Goal: Task Accomplishment & Management: Use online tool/utility

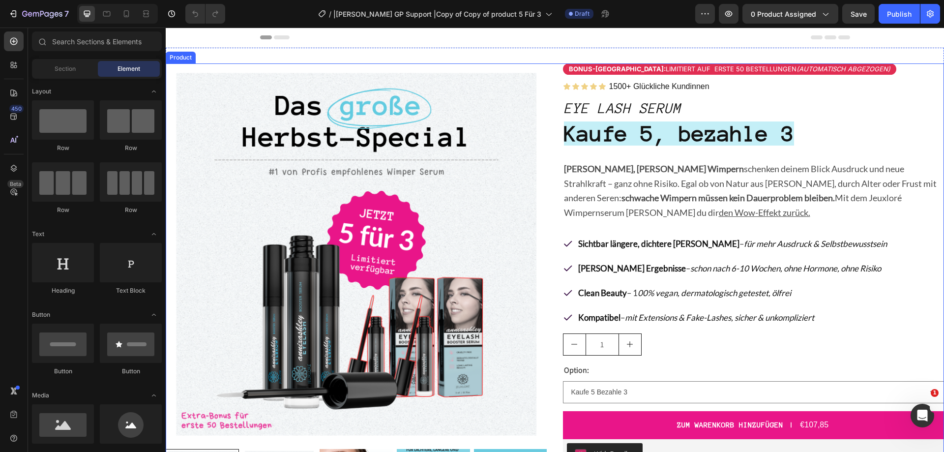
click at [556, 79] on div "Product Images Bonus-Rabatt: Limitiert auf erste 50 Bestellungen (automatisch a…" at bounding box center [555, 365] width 779 height 605
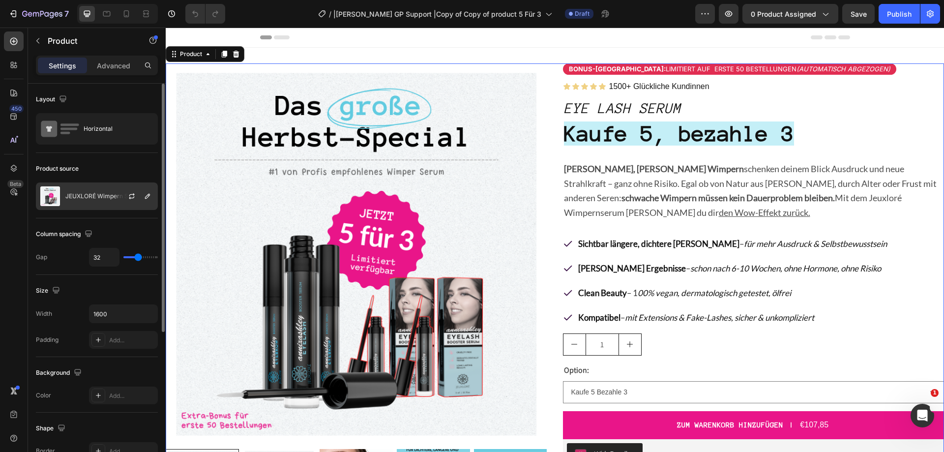
click at [69, 196] on p "JEUXLORÉ Wimpern Serum" at bounding box center [104, 196] width 78 height 7
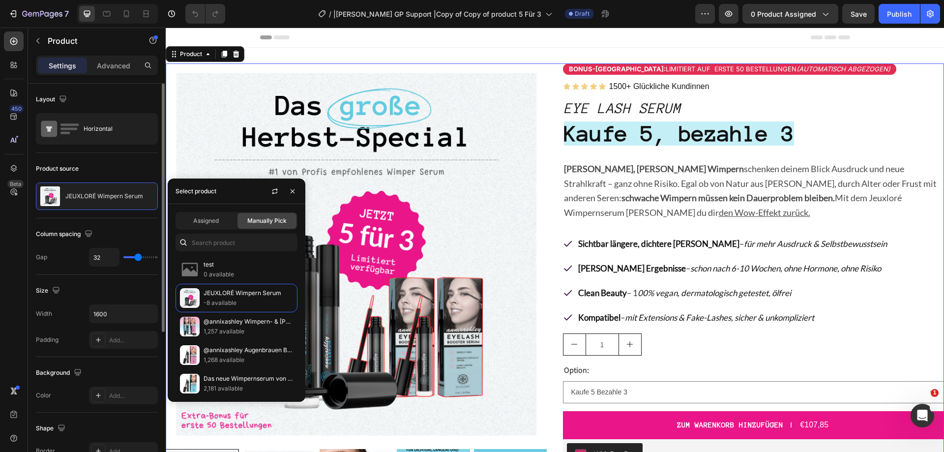
click at [98, 166] on div "Product source" at bounding box center [97, 169] width 122 height 16
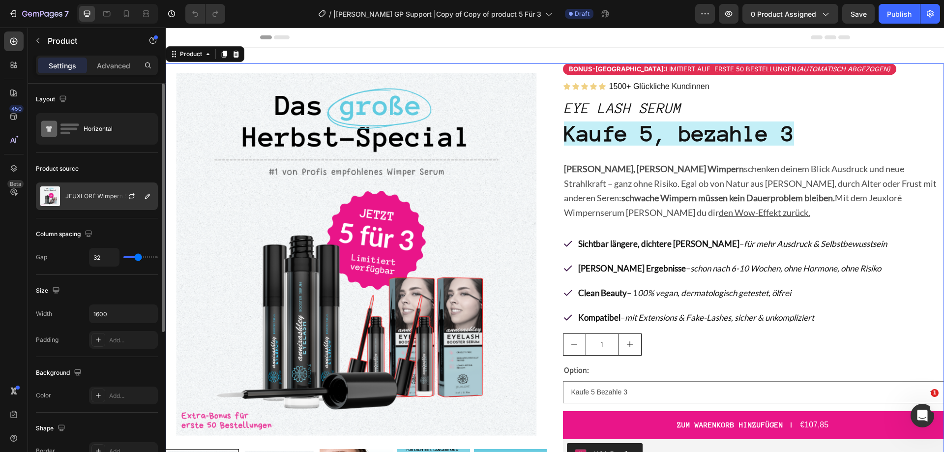
click at [62, 196] on div "JEUXLORÉ Wimpern Serum" at bounding box center [97, 196] width 122 height 28
click at [890, 12] on div "Publish" at bounding box center [899, 14] width 25 height 10
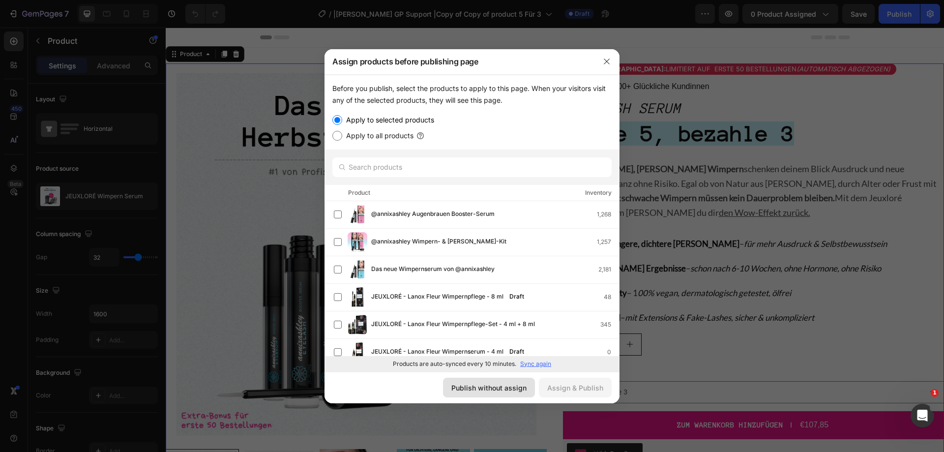
click at [522, 388] on div "Publish without assign" at bounding box center [489, 388] width 75 height 10
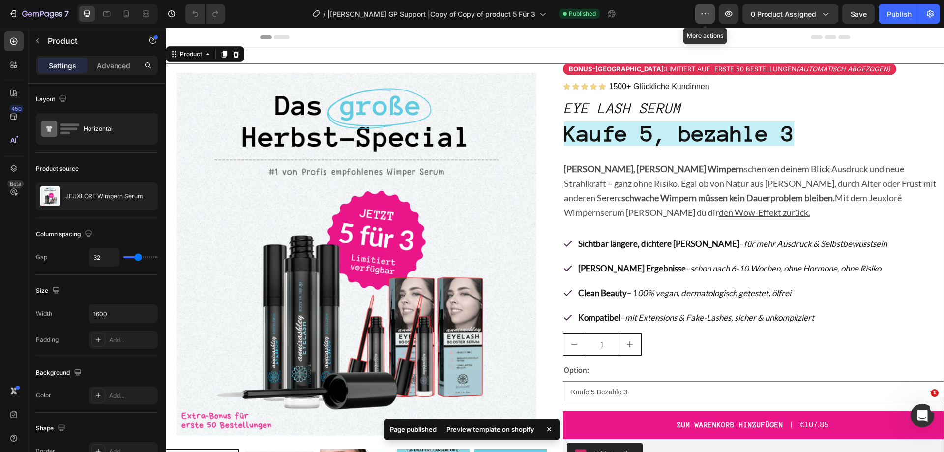
click at [706, 12] on icon "button" at bounding box center [705, 14] width 10 height 10
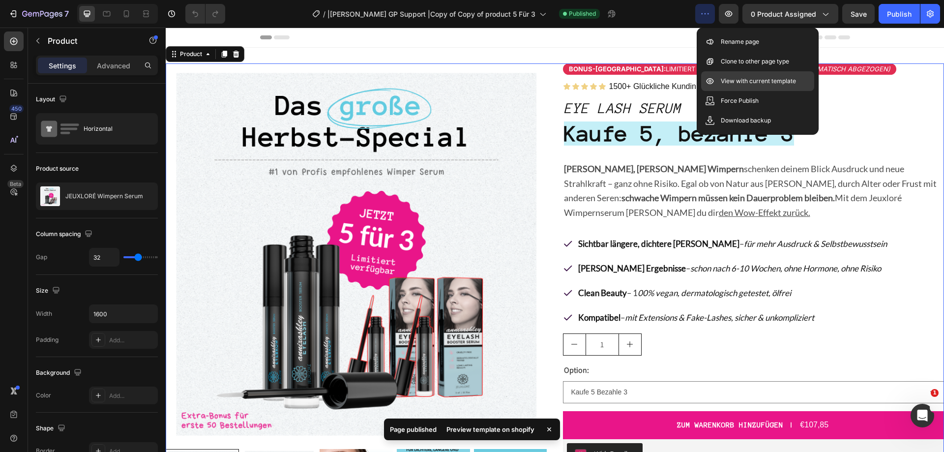
click at [751, 78] on p "View with current template" at bounding box center [758, 81] width 75 height 10
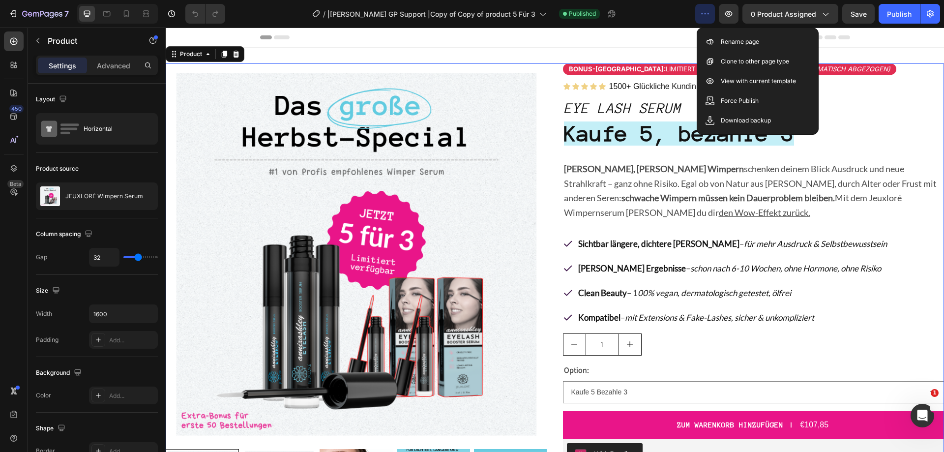
click at [263, 15] on div "/ |Jay GP Support |Copy of Copy of product 5 Für 3 Published" at bounding box center [464, 14] width 462 height 20
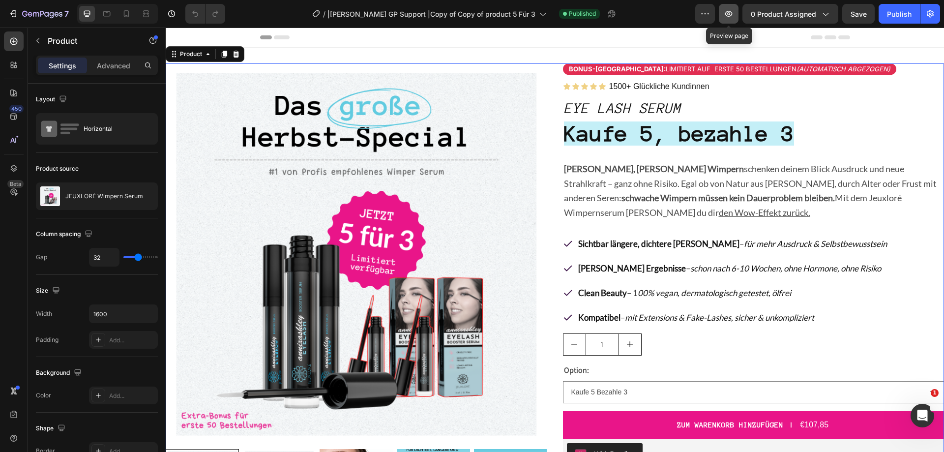
click at [734, 16] on icon "button" at bounding box center [729, 14] width 10 height 10
click at [933, 13] on icon "button" at bounding box center [930, 13] width 7 height 7
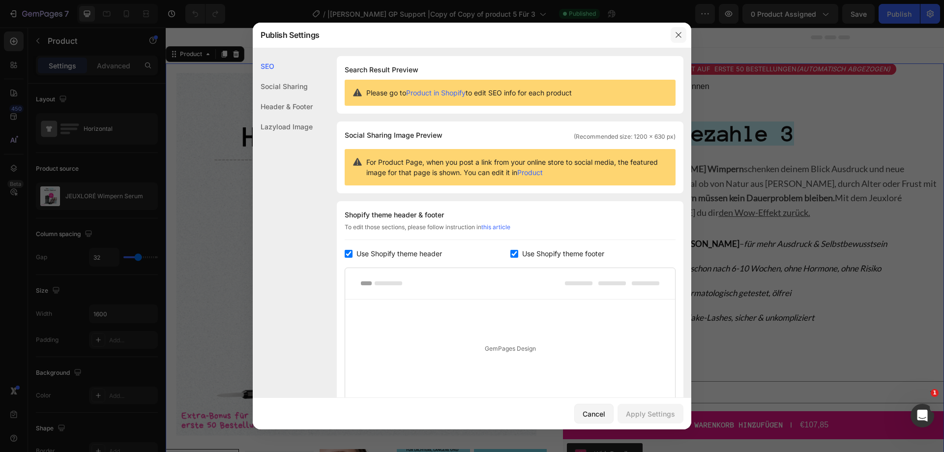
click at [680, 30] on button "button" at bounding box center [679, 35] width 16 height 16
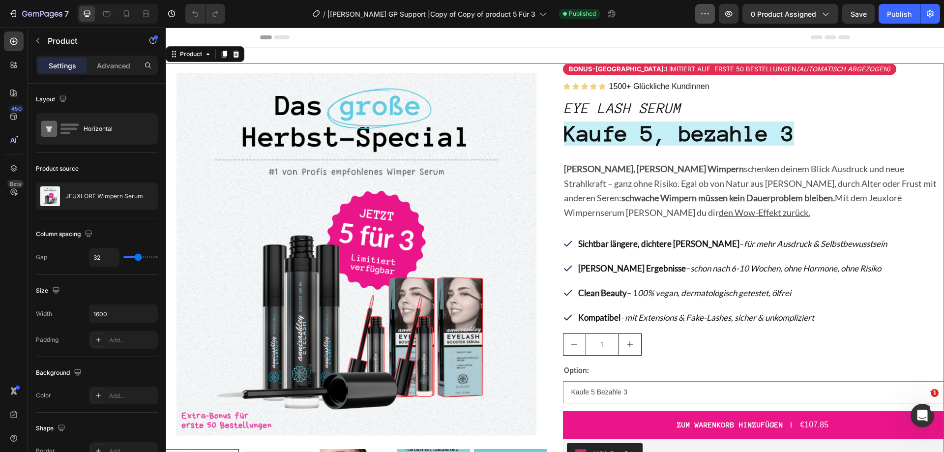
click at [706, 16] on icon "button" at bounding box center [705, 14] width 10 height 10
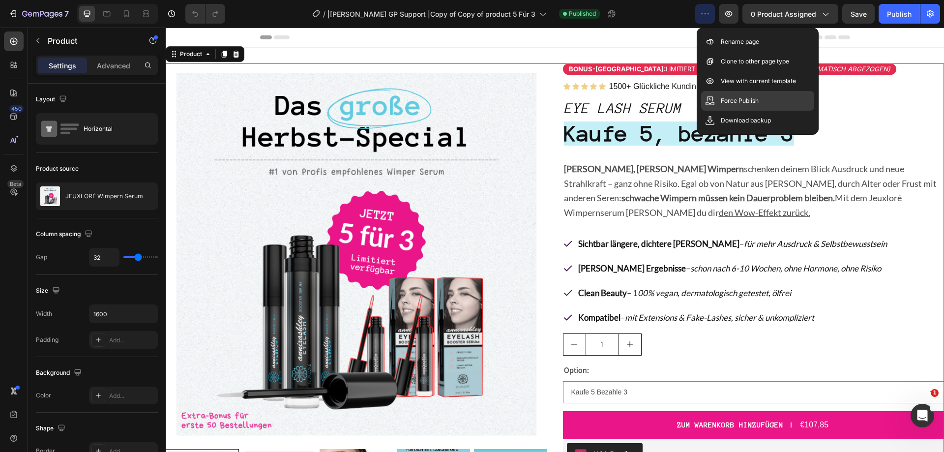
click at [731, 103] on p "Force Publish" at bounding box center [740, 101] width 38 height 10
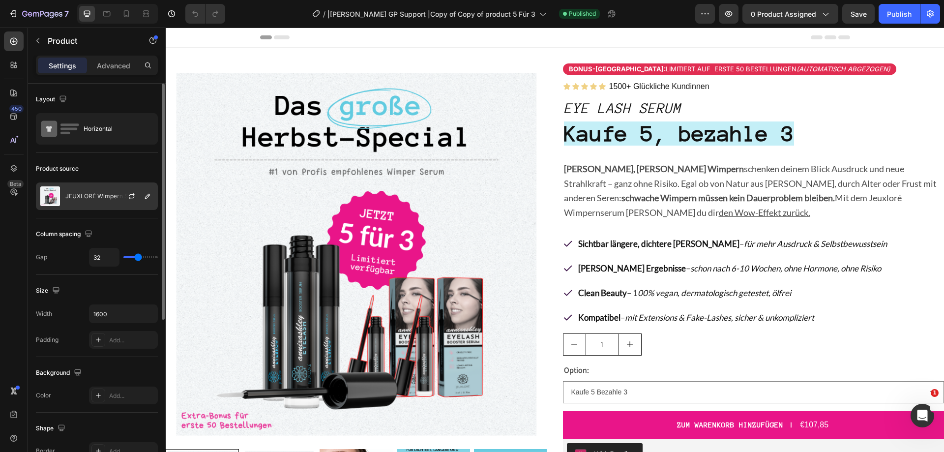
click at [84, 195] on p "JEUXLORÉ Wimpern Serum" at bounding box center [104, 196] width 78 height 7
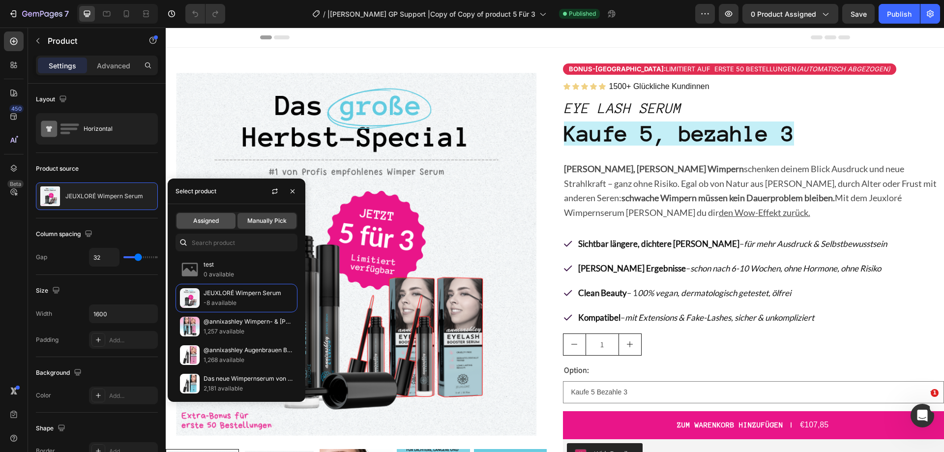
click at [200, 218] on span "Assigned" at bounding box center [206, 220] width 26 height 9
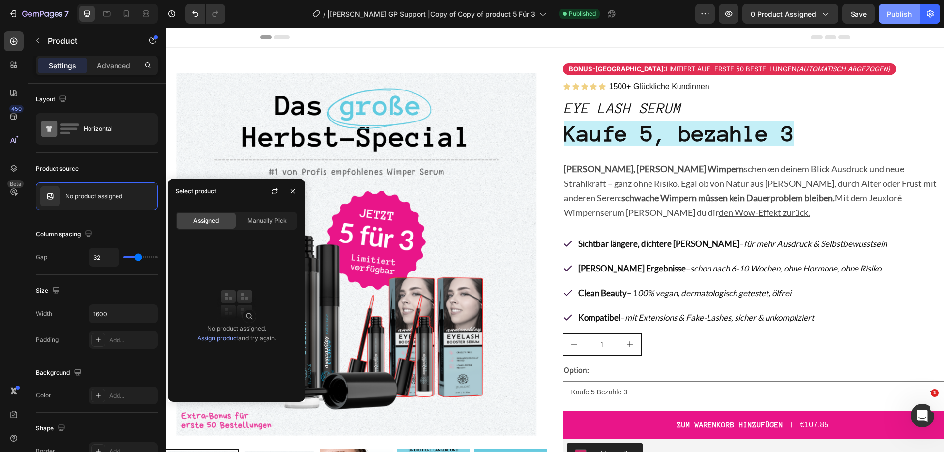
click at [892, 17] on div "Publish" at bounding box center [899, 14] width 25 height 10
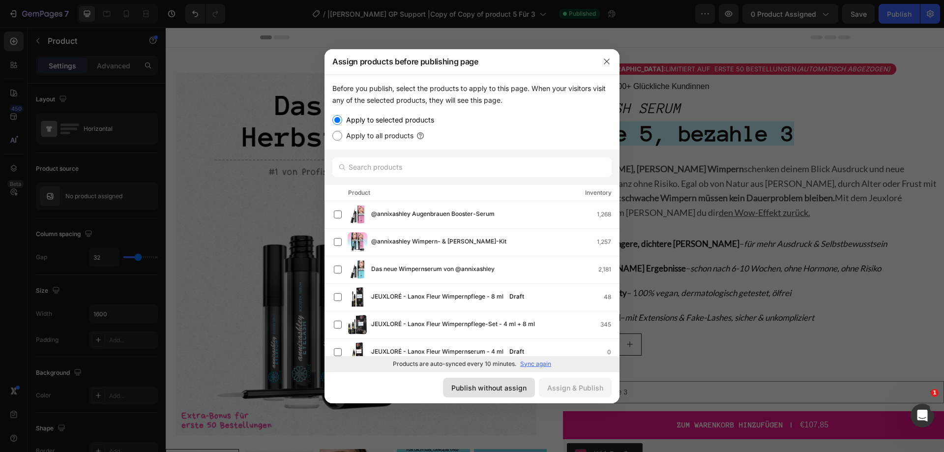
click at [491, 386] on div "Publish without assign" at bounding box center [489, 388] width 75 height 10
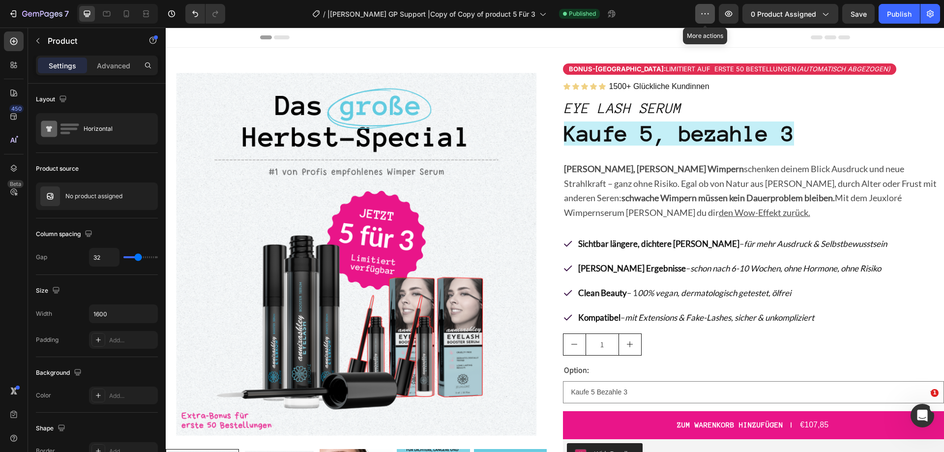
click at [705, 12] on icon "button" at bounding box center [705, 14] width 10 height 10
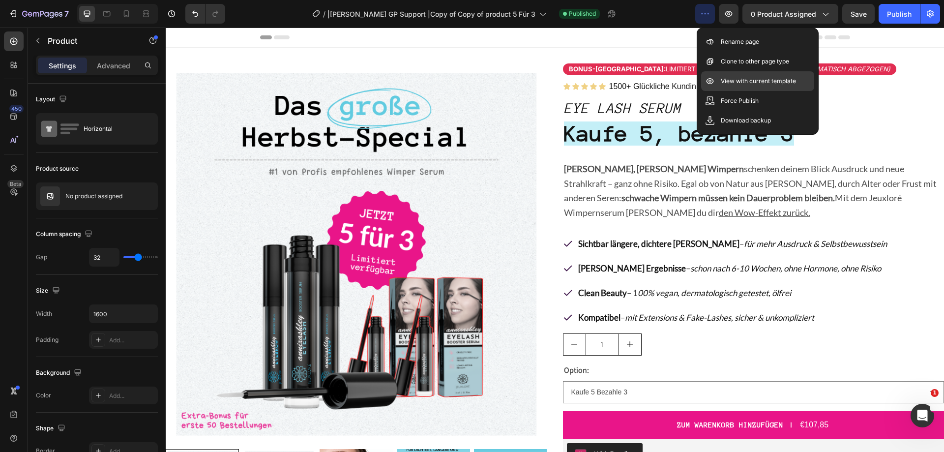
click at [747, 79] on p "View with current template" at bounding box center [758, 81] width 75 height 10
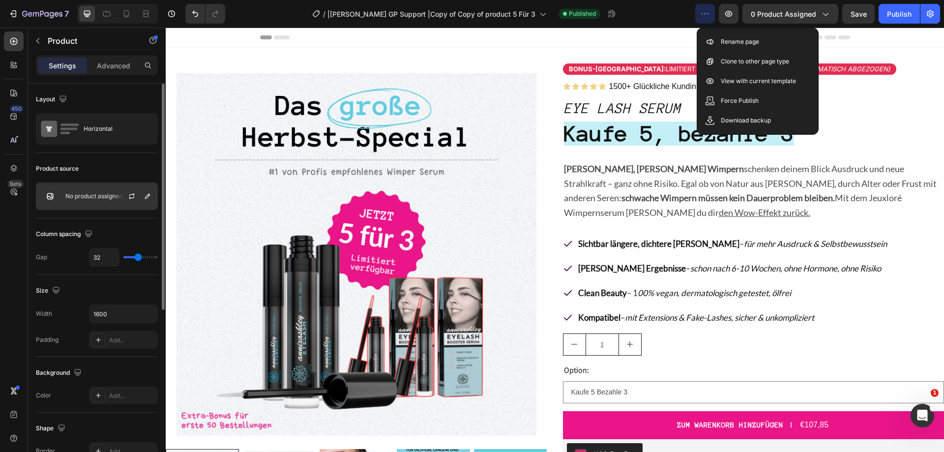
click at [97, 191] on div "No product assigned" at bounding box center [97, 196] width 122 height 28
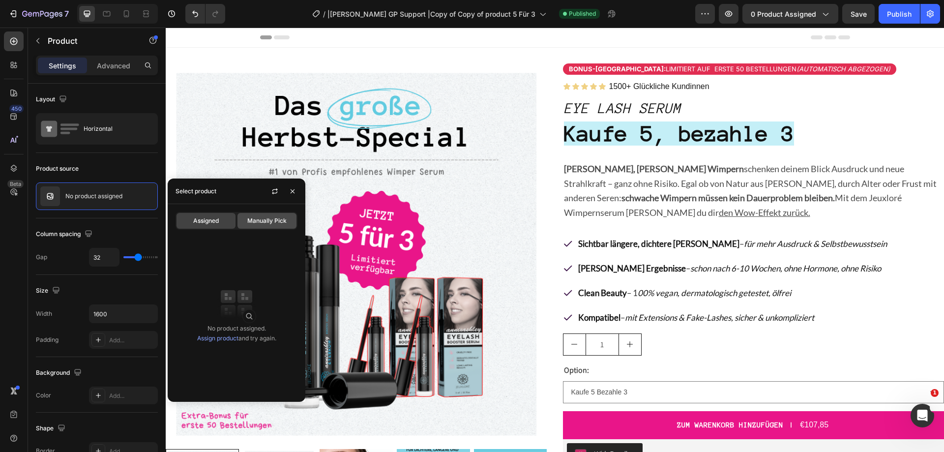
click at [260, 226] on div "Manually Pick" at bounding box center [267, 221] width 59 height 16
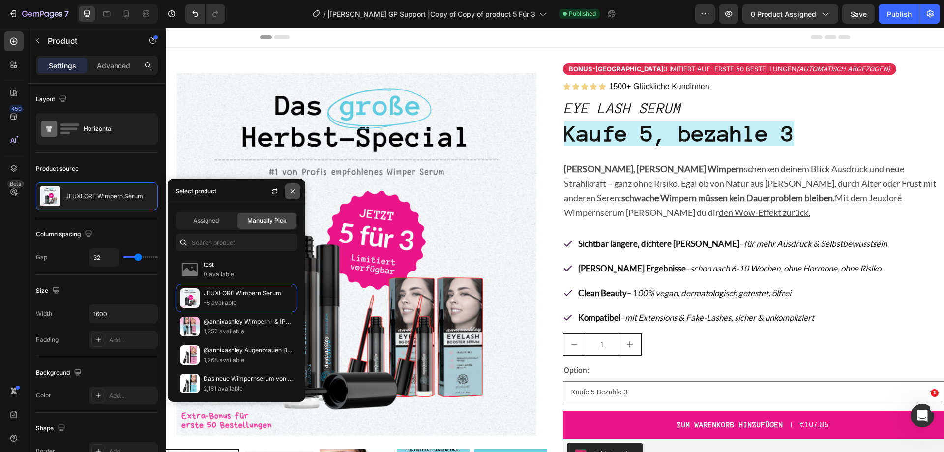
drag, startPoint x: 295, startPoint y: 191, endPoint x: 317, endPoint y: 114, distance: 80.8
click at [295, 191] on icon "button" at bounding box center [293, 191] width 8 height 8
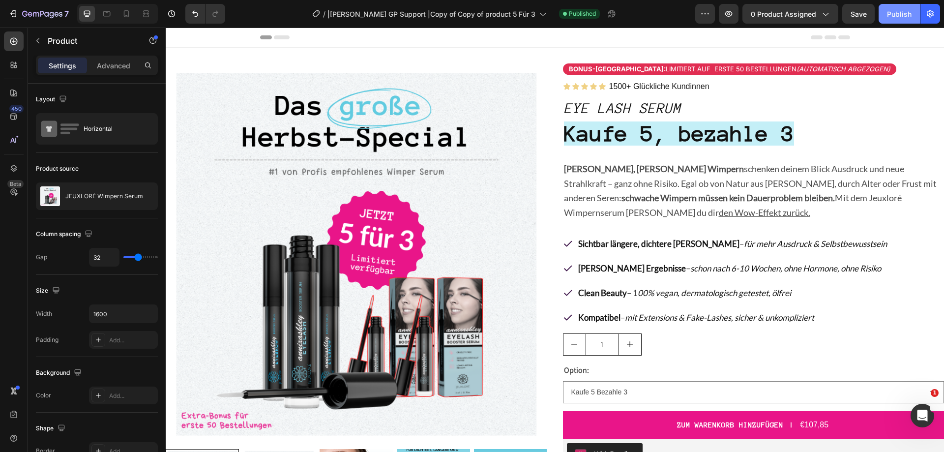
click at [896, 15] on div "Publish" at bounding box center [899, 14] width 25 height 10
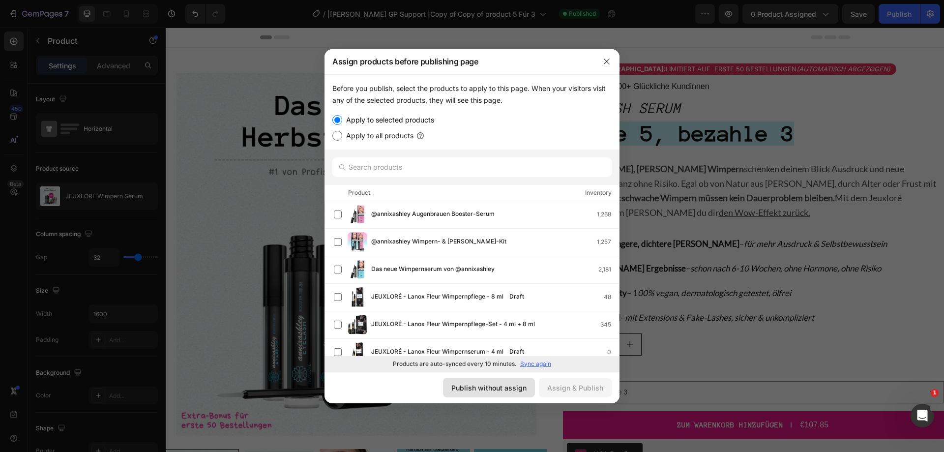
drag, startPoint x: 494, startPoint y: 384, endPoint x: 187, endPoint y: 307, distance: 315.9
click at [494, 384] on div "Publish without assign" at bounding box center [489, 388] width 75 height 10
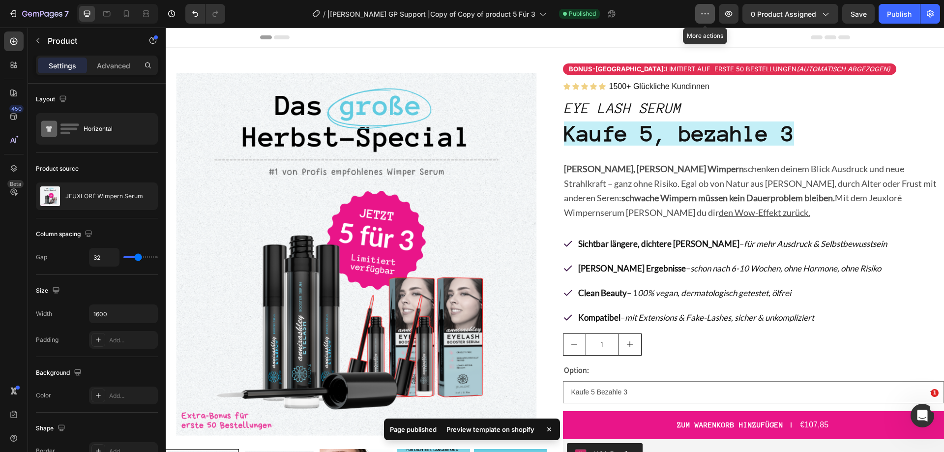
click at [715, 11] on button "button" at bounding box center [706, 14] width 20 height 20
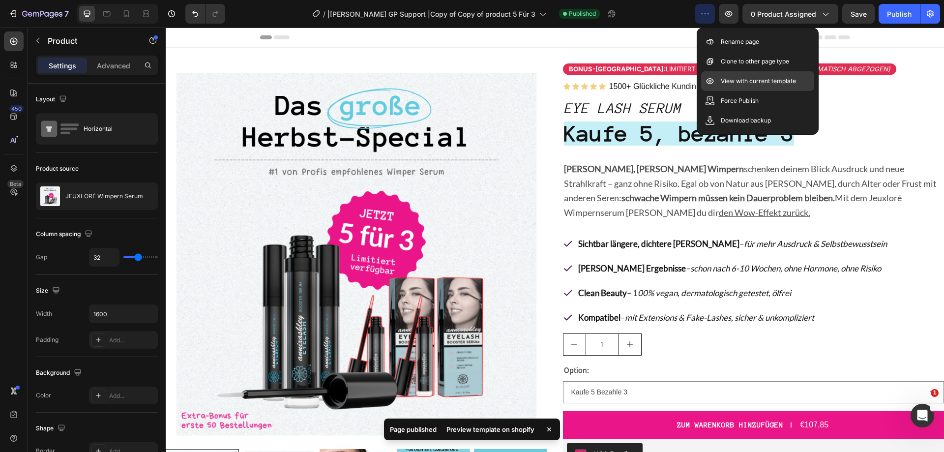
click at [743, 82] on p "View with current template" at bounding box center [758, 81] width 75 height 10
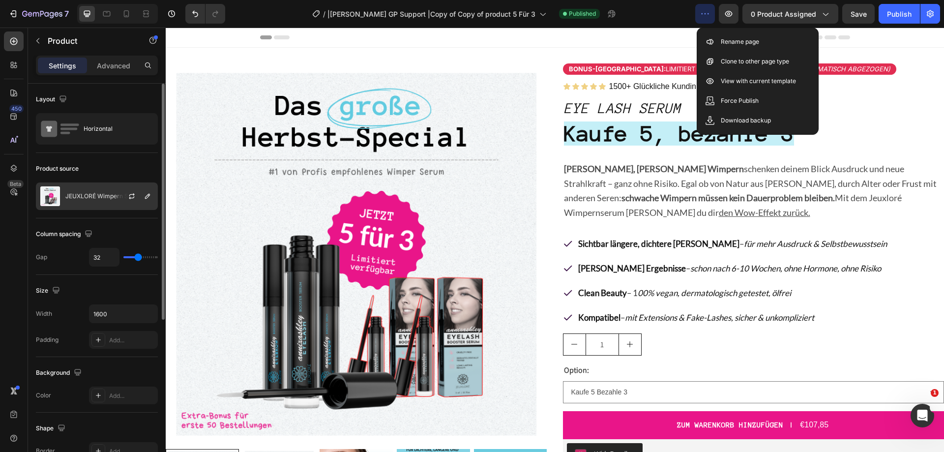
click at [85, 191] on div "JEUXLORÉ Wimpern Serum" at bounding box center [97, 196] width 122 height 28
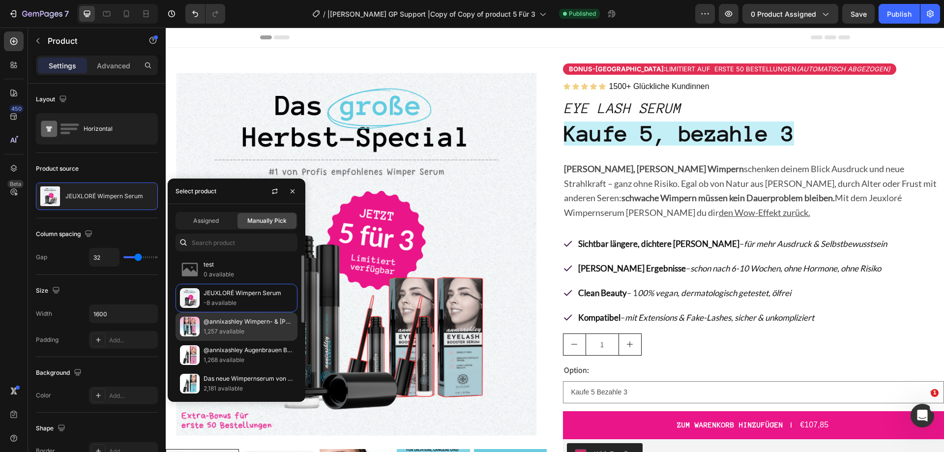
click at [232, 328] on p "1,257 available" at bounding box center [249, 332] width 90 height 10
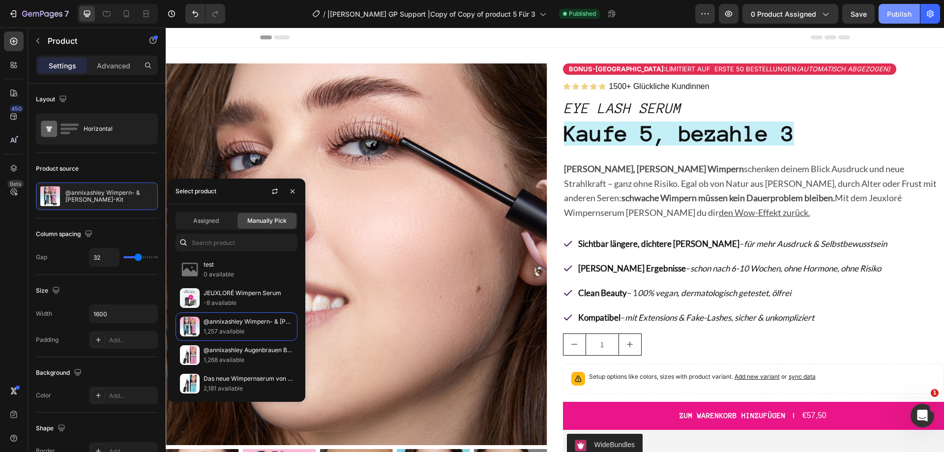
click at [904, 19] on div "Publish" at bounding box center [899, 14] width 25 height 10
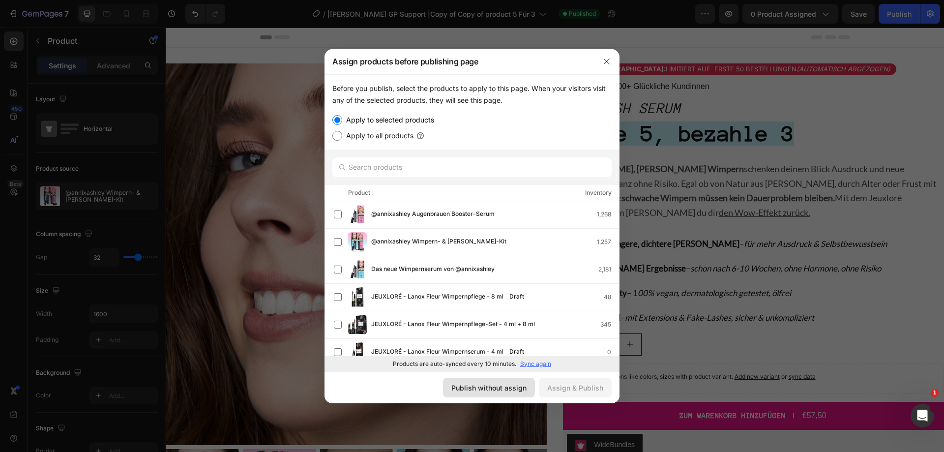
drag, startPoint x: 479, startPoint y: 392, endPoint x: 58, endPoint y: 272, distance: 438.3
click at [479, 392] on div "Publish without assign" at bounding box center [489, 388] width 75 height 10
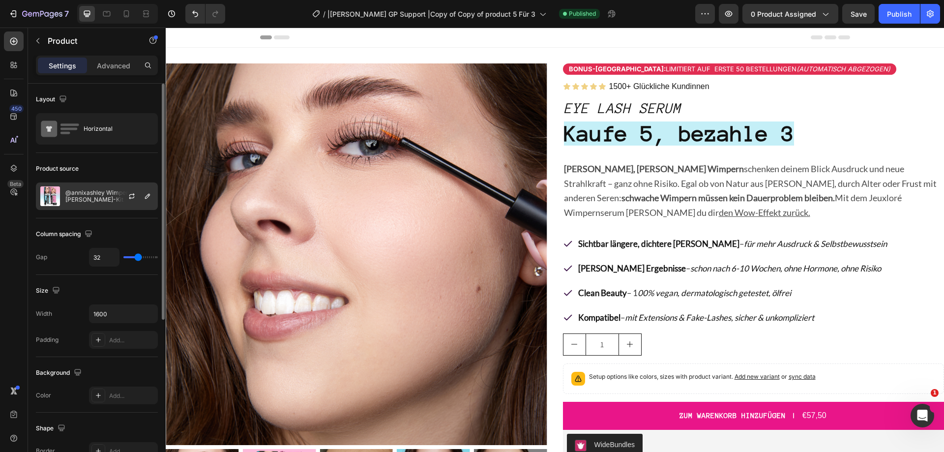
click at [78, 190] on p "@annixashley Wimpern- & Brauen-Kit" at bounding box center [109, 196] width 88 height 14
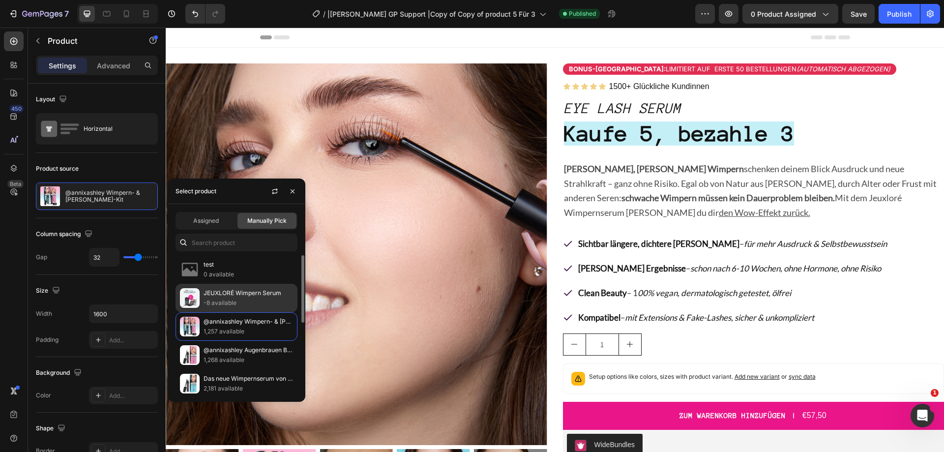
click at [210, 293] on p "JEUXLORÉ Wimpern Serum" at bounding box center [249, 293] width 90 height 10
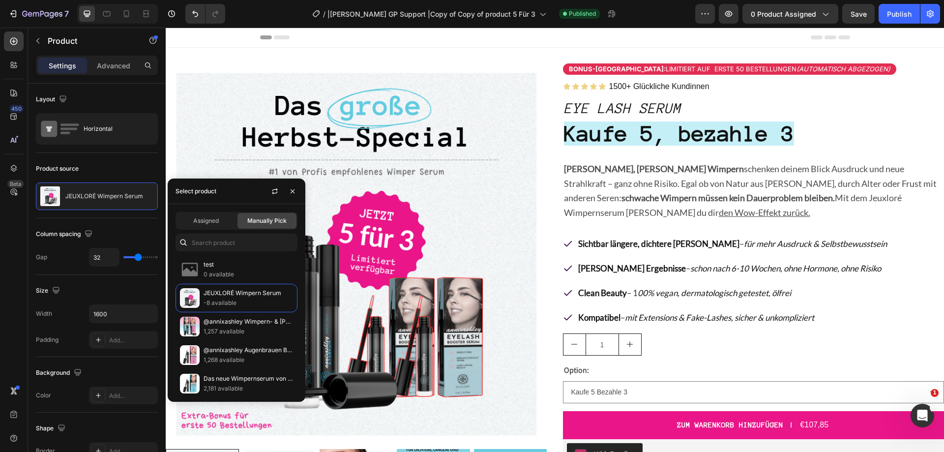
click at [0, 222] on div "450 Beta" at bounding box center [14, 240] width 28 height 425
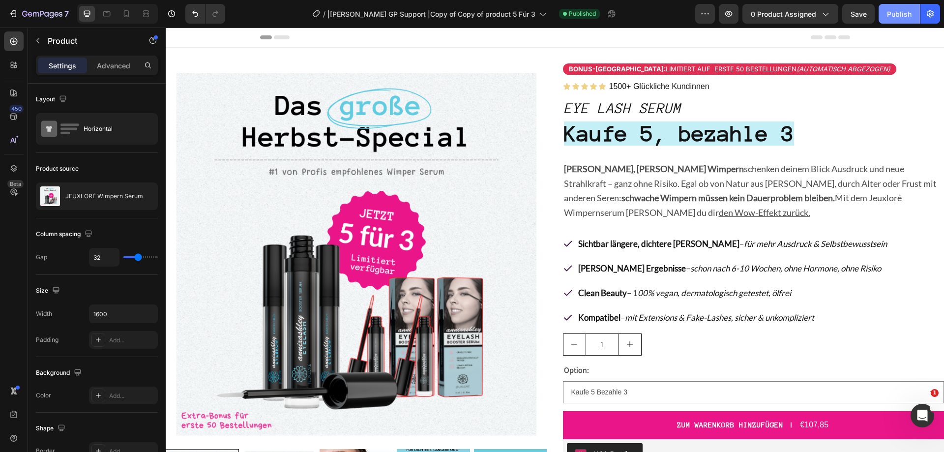
click at [898, 14] on div "Publish" at bounding box center [899, 14] width 25 height 10
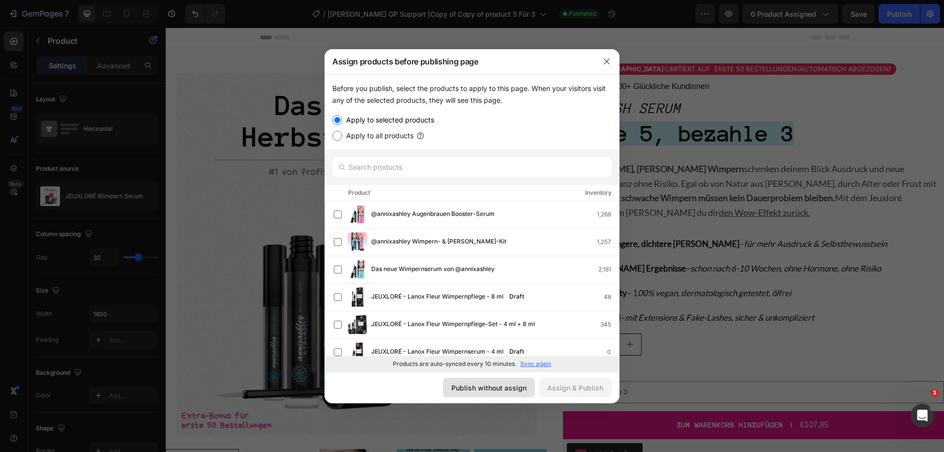
drag, startPoint x: 491, startPoint y: 386, endPoint x: 322, endPoint y: 335, distance: 176.2
click at [491, 386] on div "Publish without assign" at bounding box center [489, 388] width 75 height 10
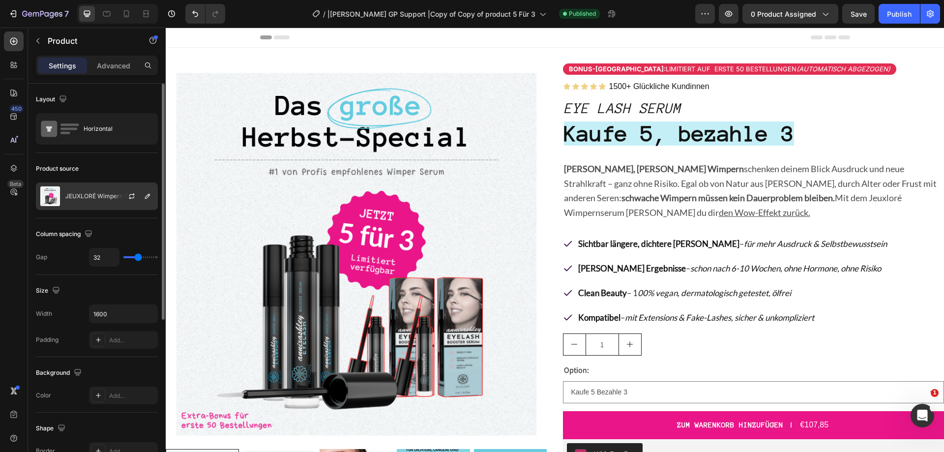
click at [95, 188] on div "JEUXLORÉ Wimpern Serum" at bounding box center [97, 196] width 122 height 28
